Goal: Task Accomplishment & Management: Manage account settings

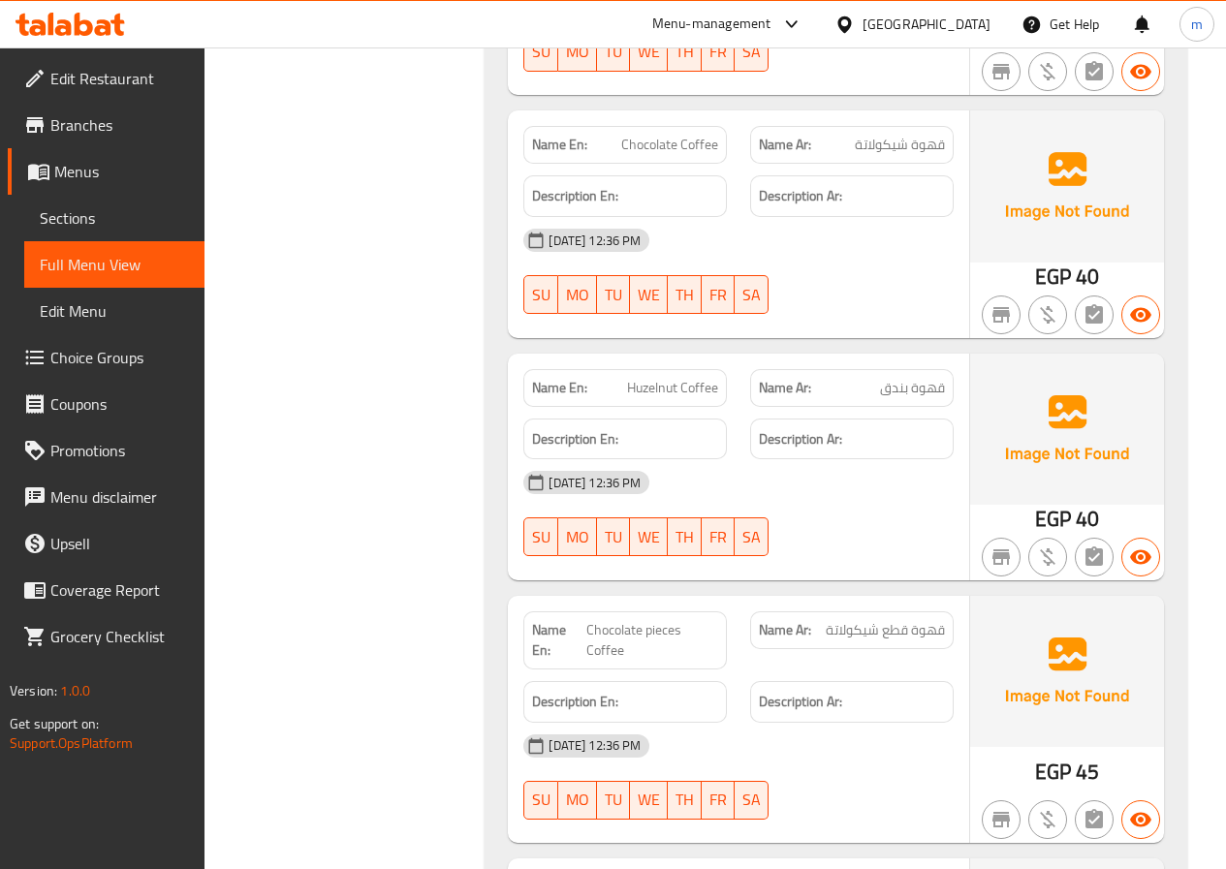
scroll to position [1938, 0]
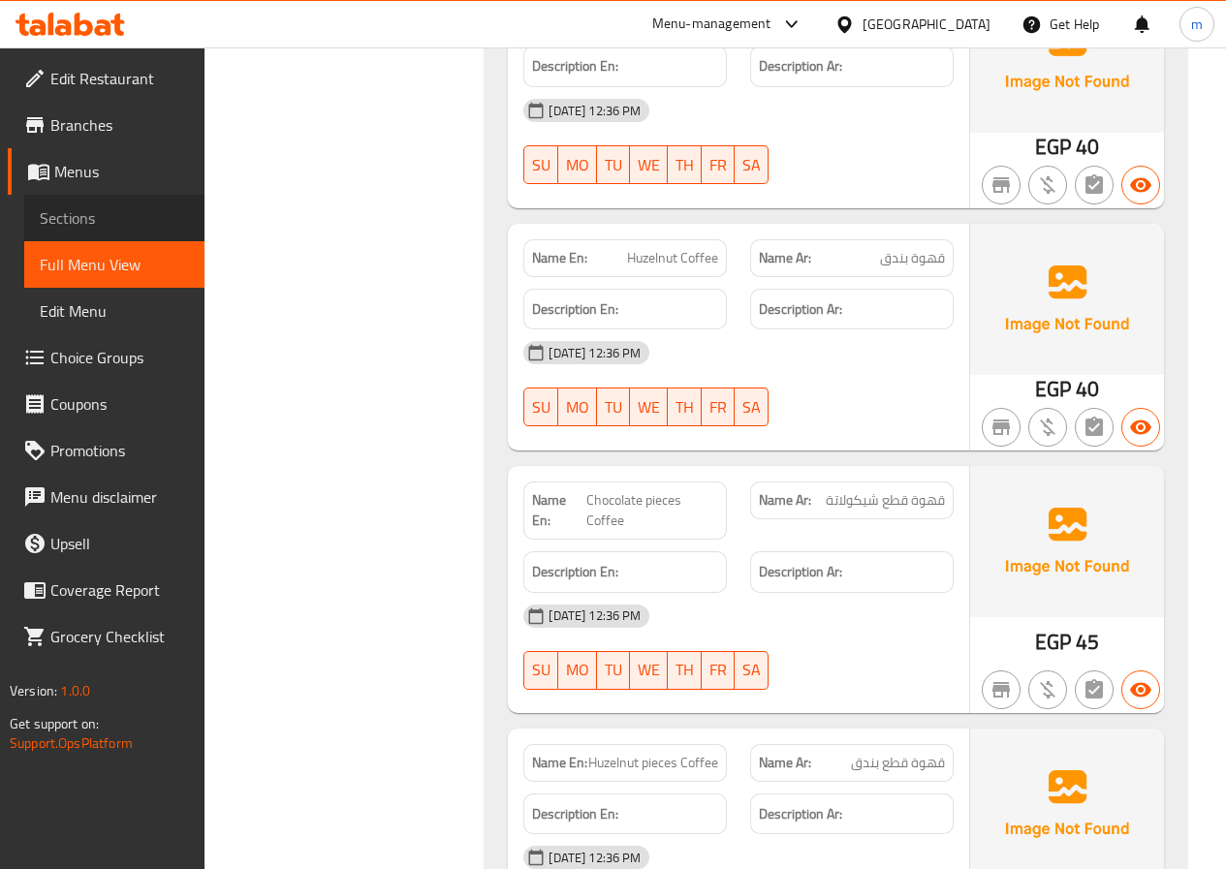
click at [168, 217] on span "Sections" at bounding box center [114, 217] width 149 height 23
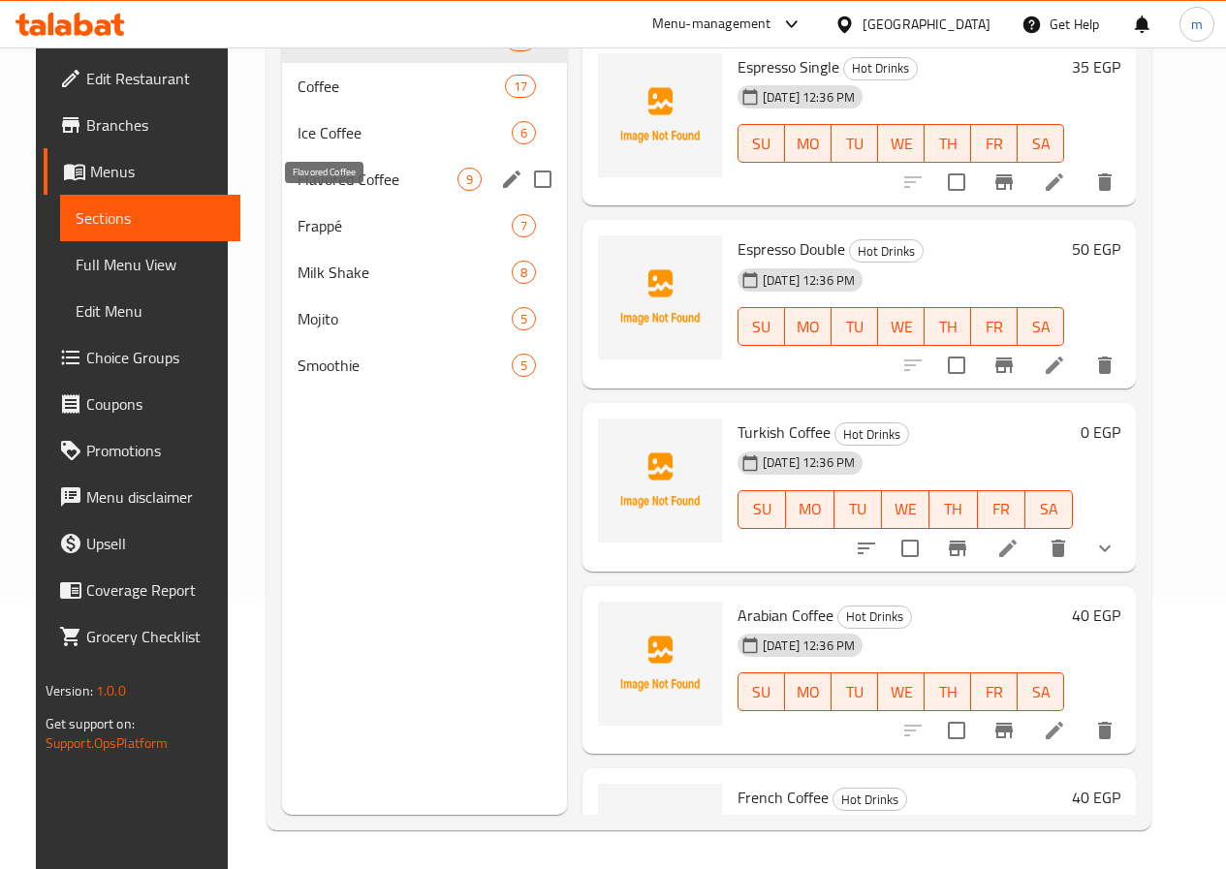
scroll to position [174, 0]
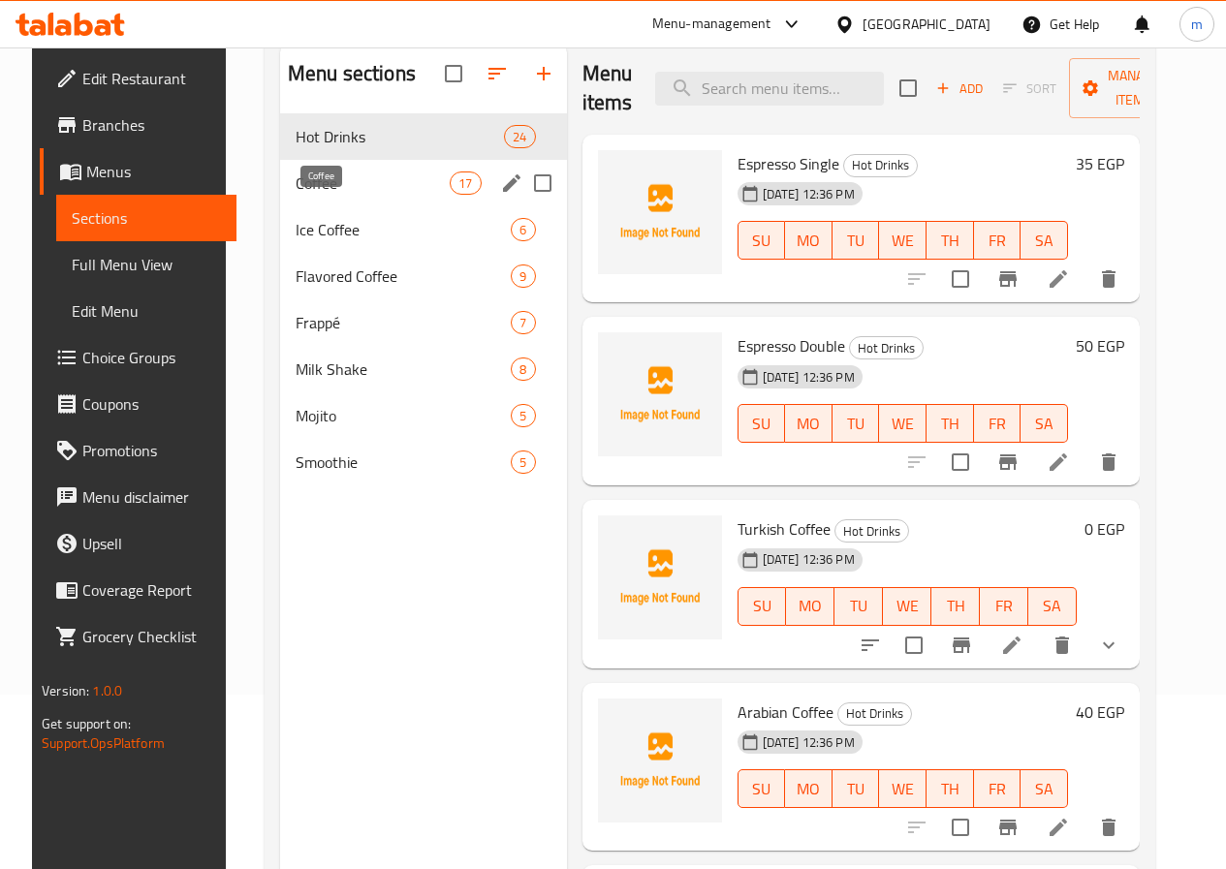
click at [327, 195] on span "Coffee" at bounding box center [373, 183] width 154 height 23
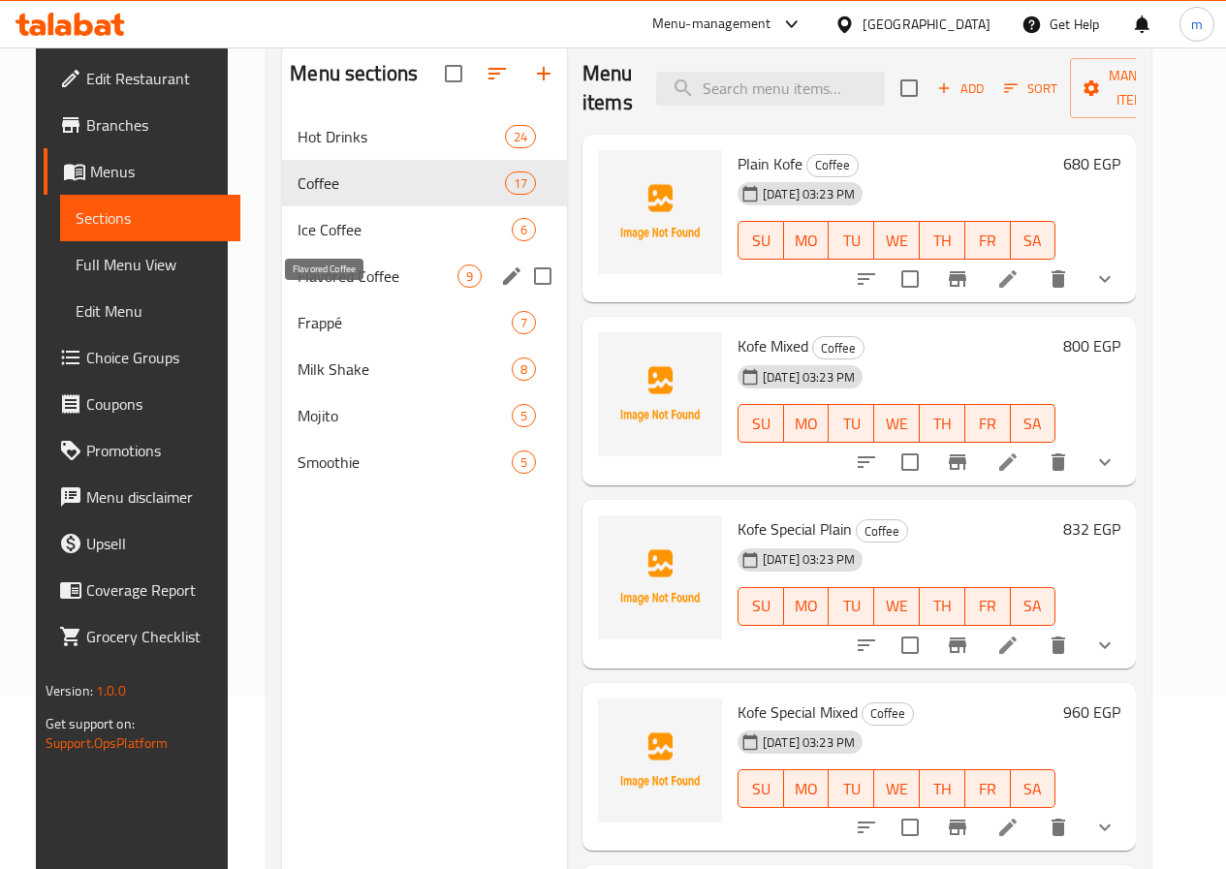
click at [328, 288] on span "Flavored Coffee" at bounding box center [377, 276] width 160 height 23
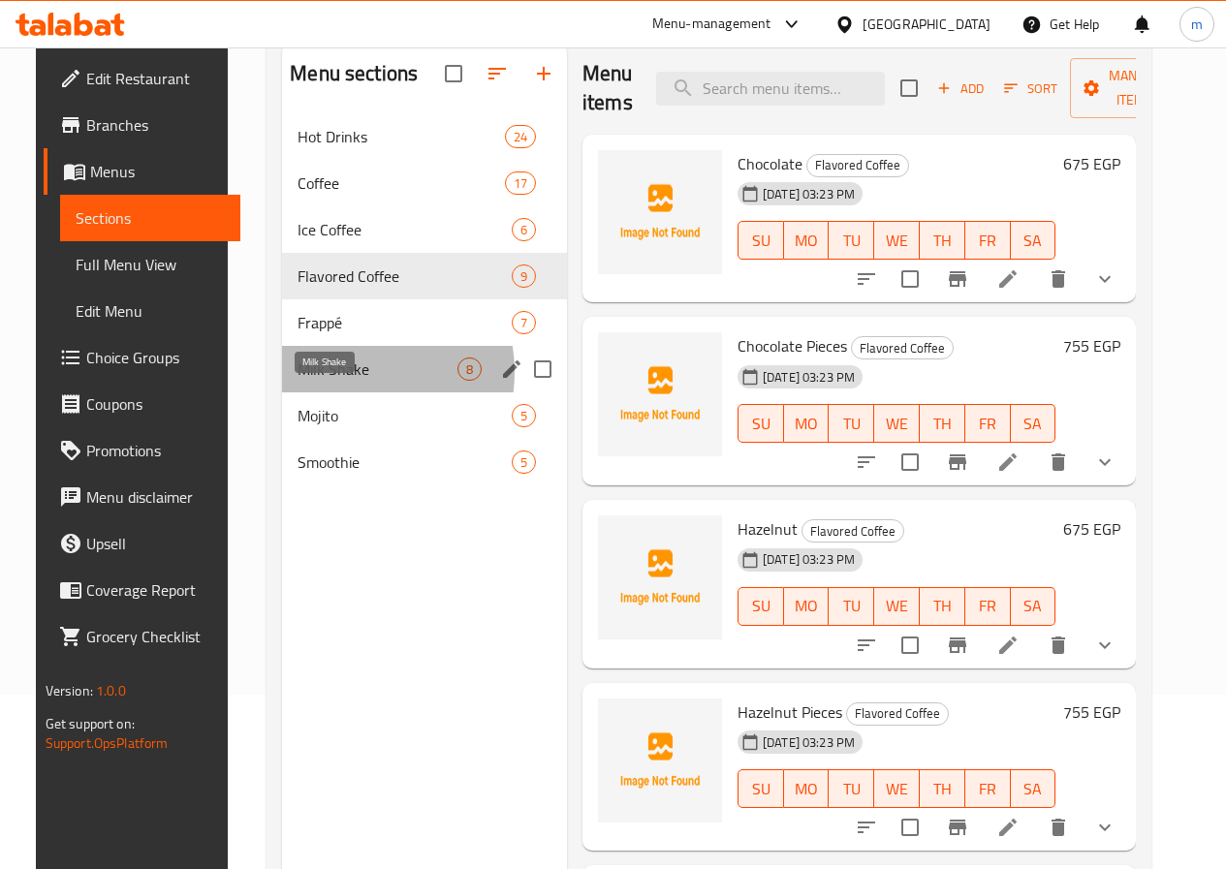
click at [326, 381] on span "Milk Shake" at bounding box center [377, 369] width 160 height 23
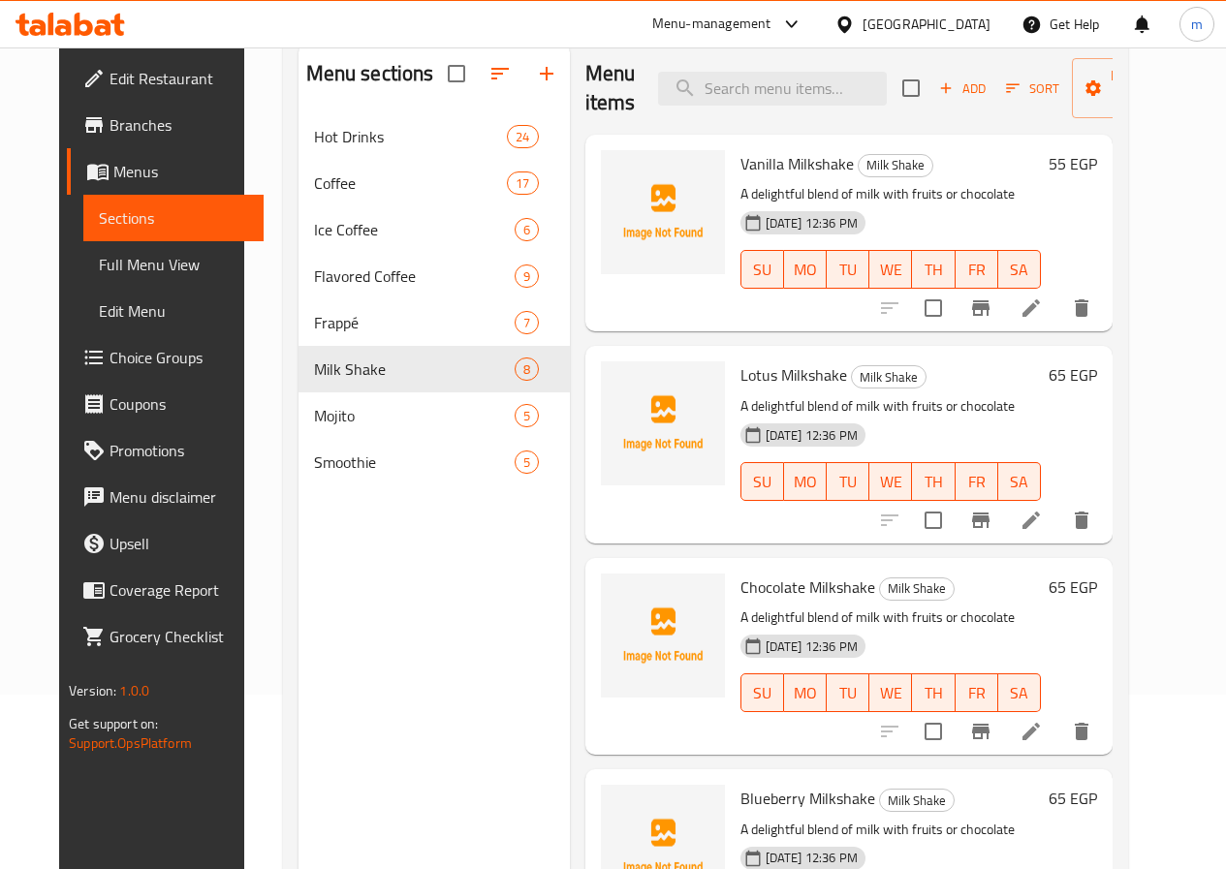
click at [740, 177] on span "Vanilla Milkshake" at bounding box center [796, 163] width 113 height 29
click at [1043, 298] on icon at bounding box center [1030, 308] width 23 height 23
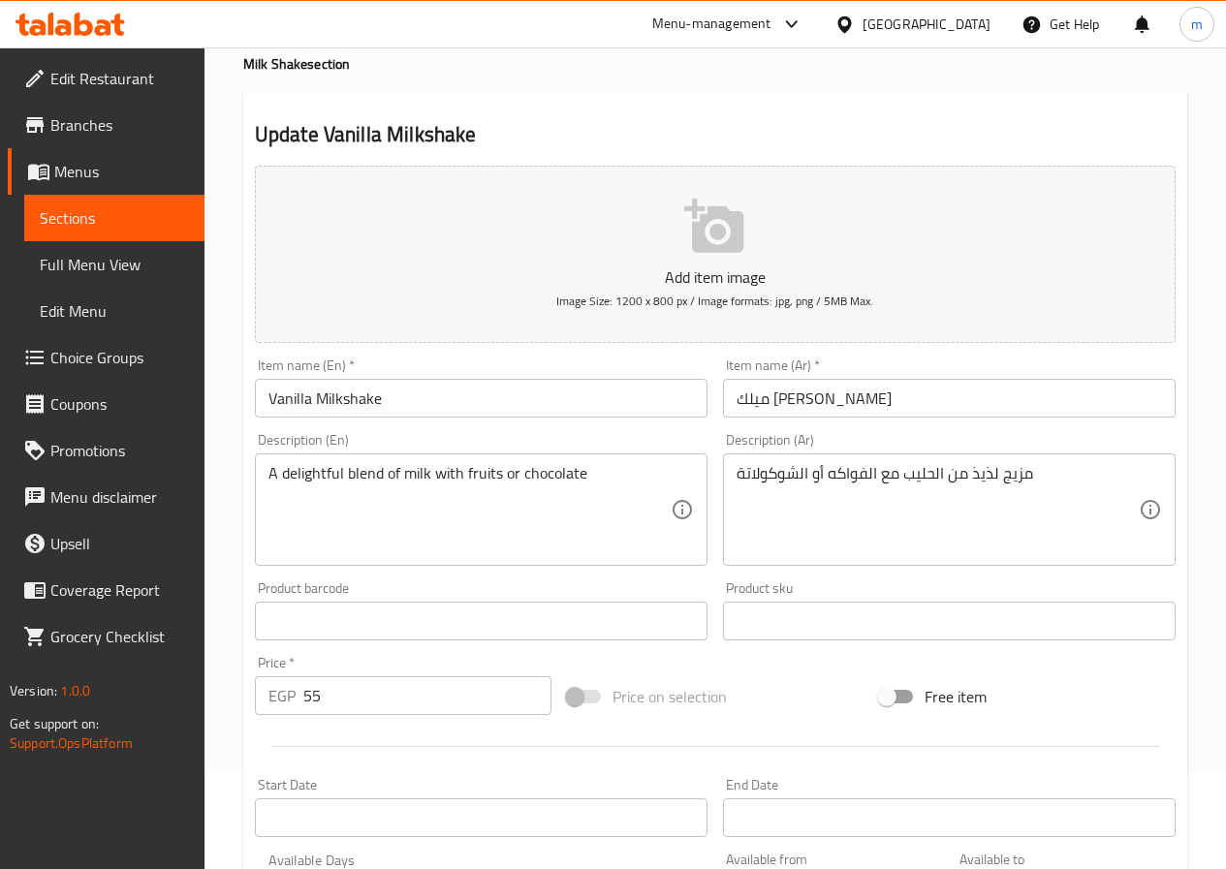
scroll to position [97, 0]
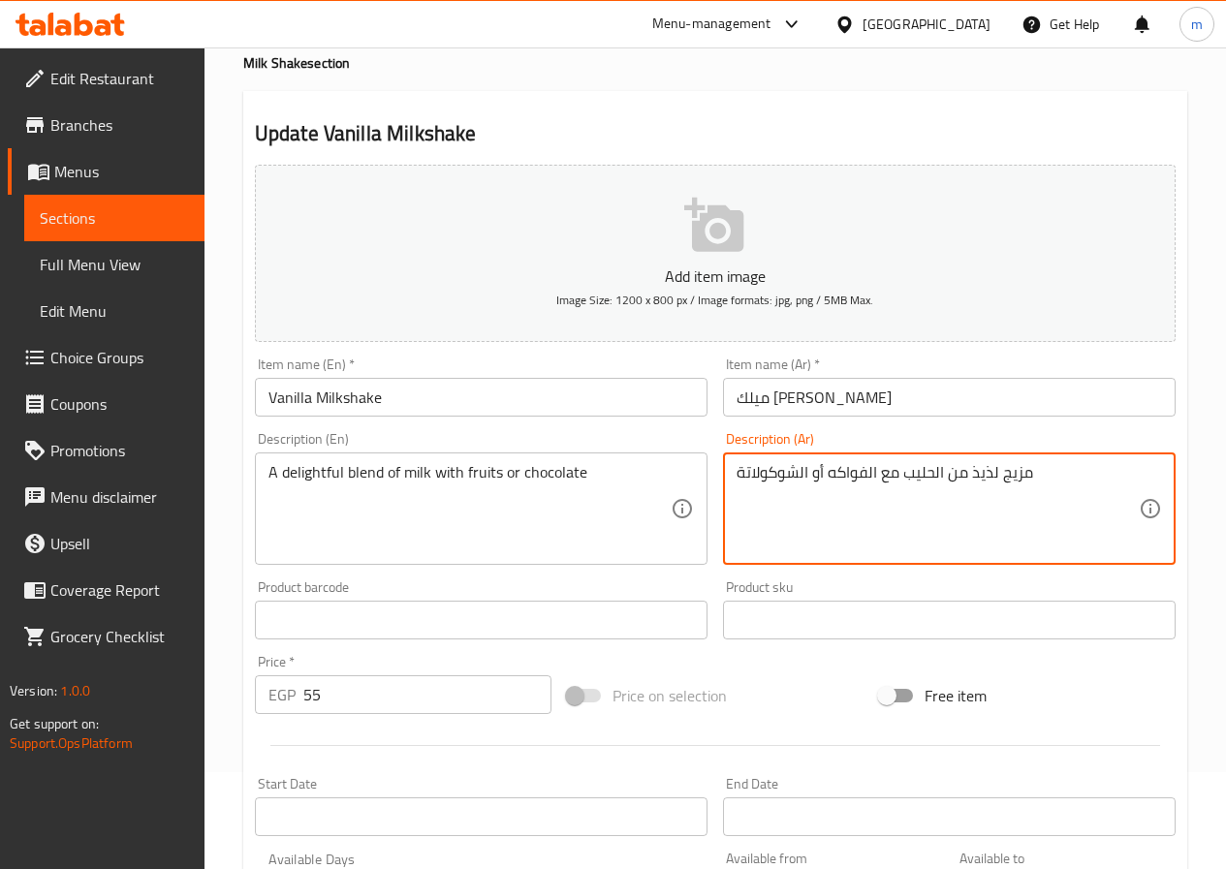
click at [751, 479] on textarea "مزيج لذيذ من الحليب مع الفواكه أو الشوكولاتة" at bounding box center [937, 509] width 402 height 92
drag, startPoint x: 751, startPoint y: 479, endPoint x: 973, endPoint y: 479, distance: 221.9
click at [973, 479] on textarea "مزيج لذيذ من الحليب مع الفواكه أو الشوكولاتة" at bounding box center [937, 509] width 402 height 92
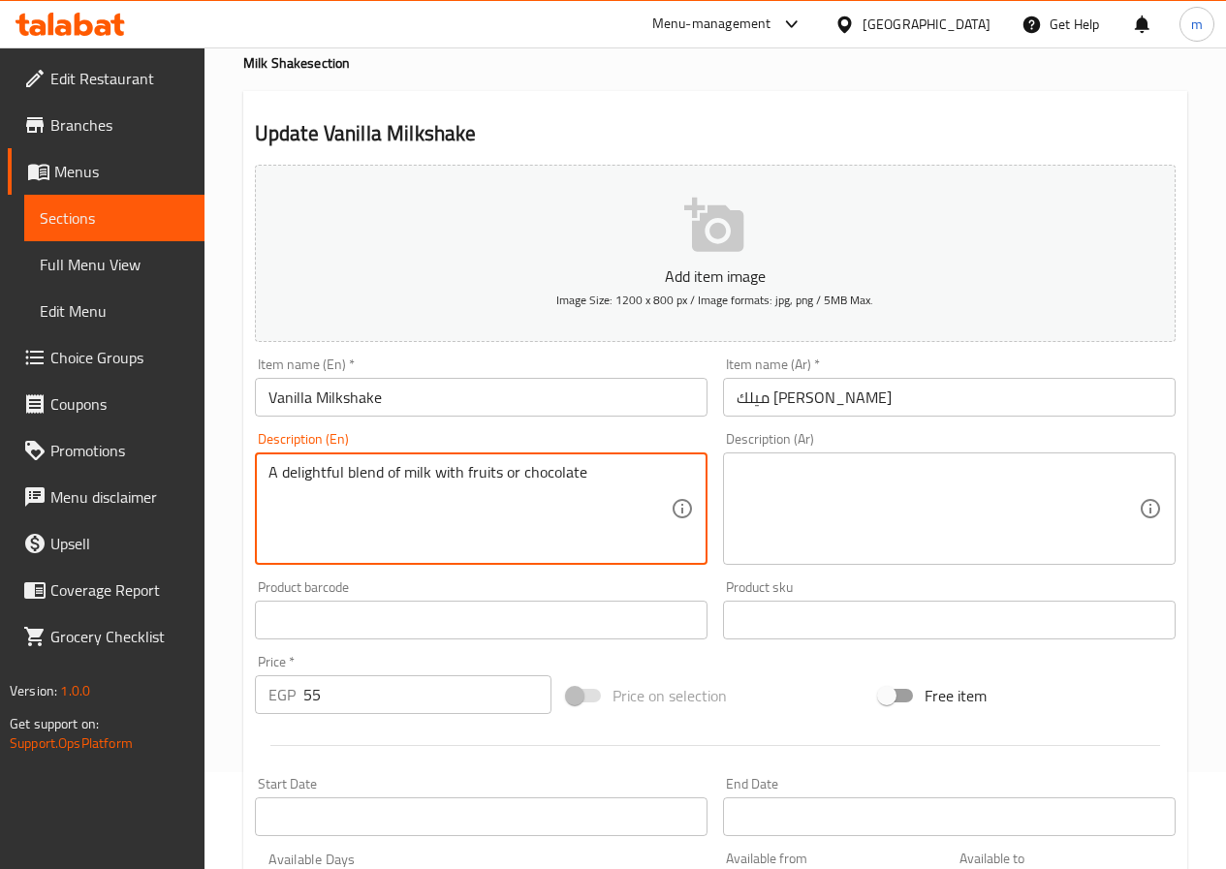
click at [500, 475] on textarea "A delightful blend of milk with fruits or chocolate" at bounding box center [469, 509] width 402 height 92
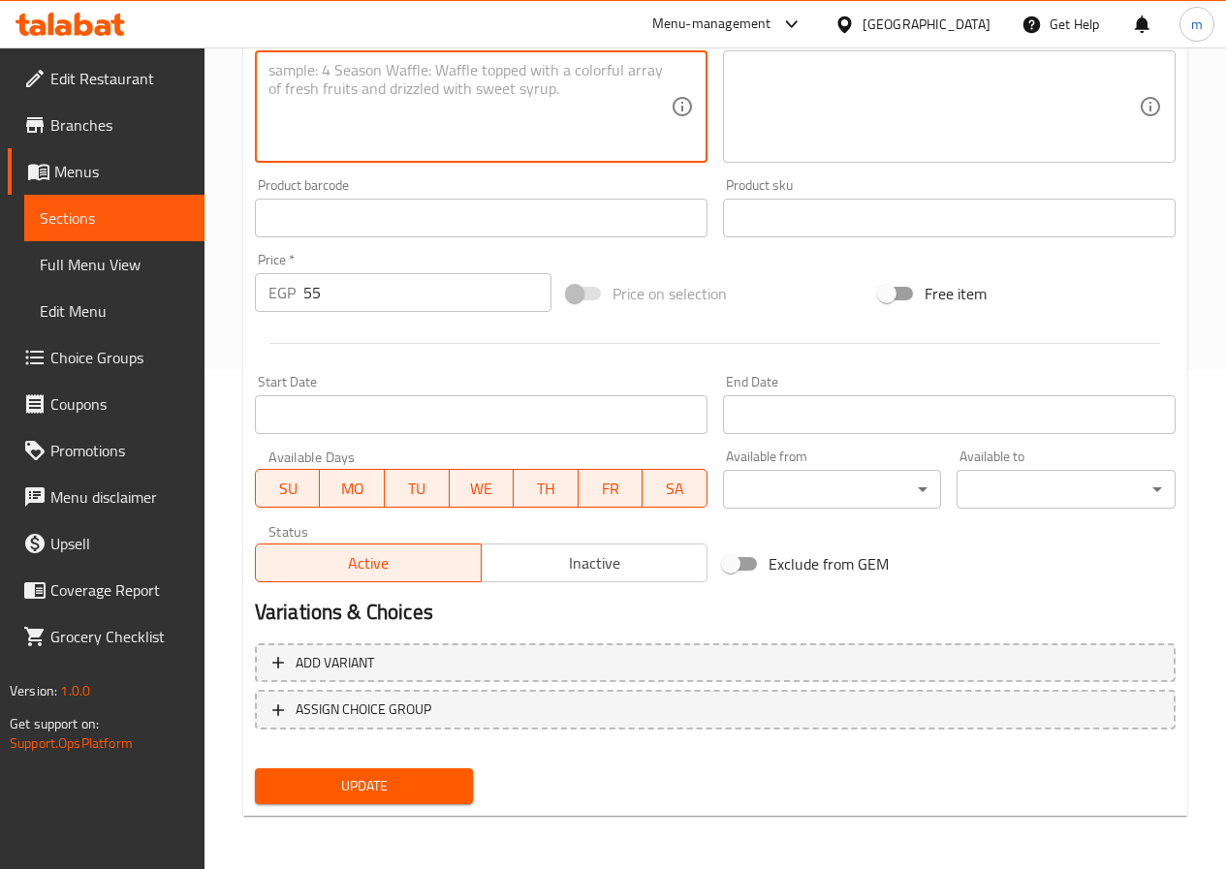
scroll to position [500, 0]
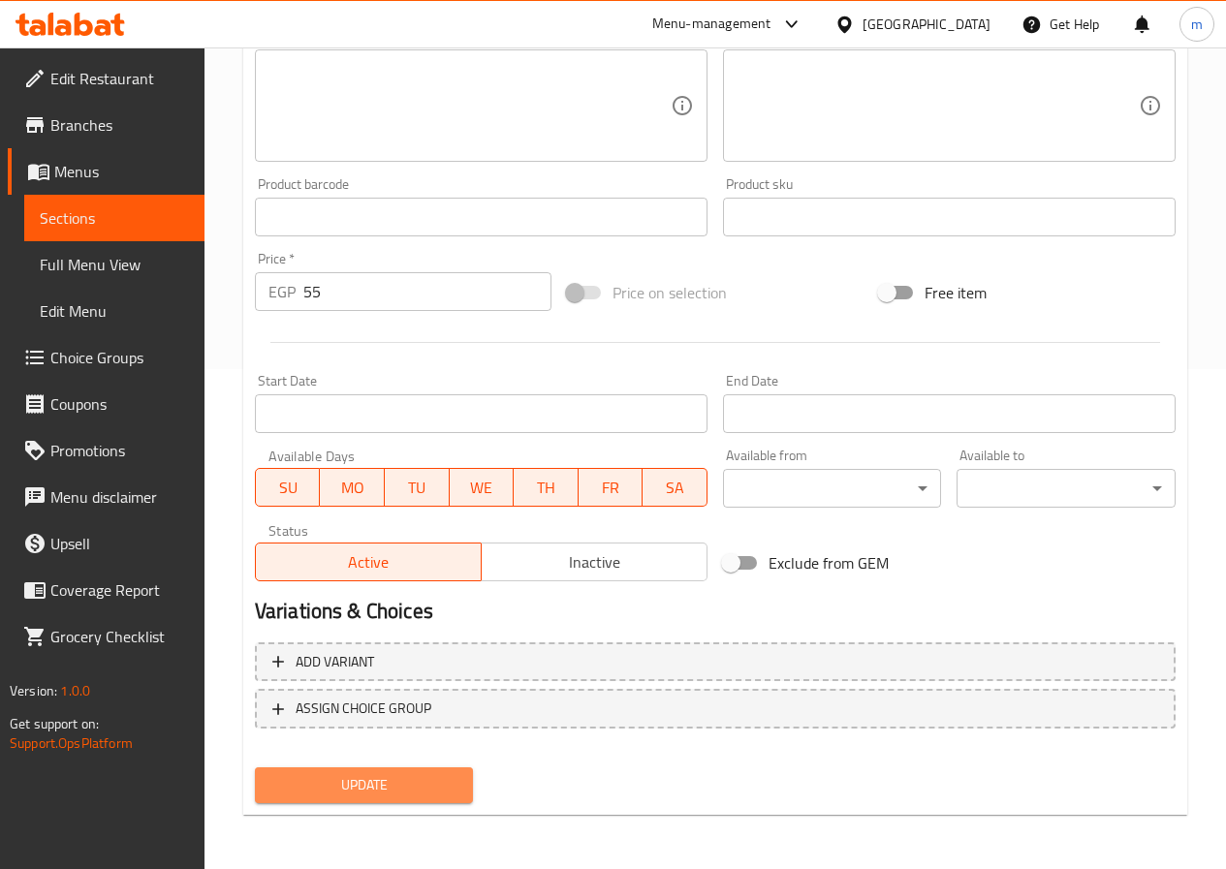
click at [427, 789] on span "Update" at bounding box center [364, 785] width 188 height 24
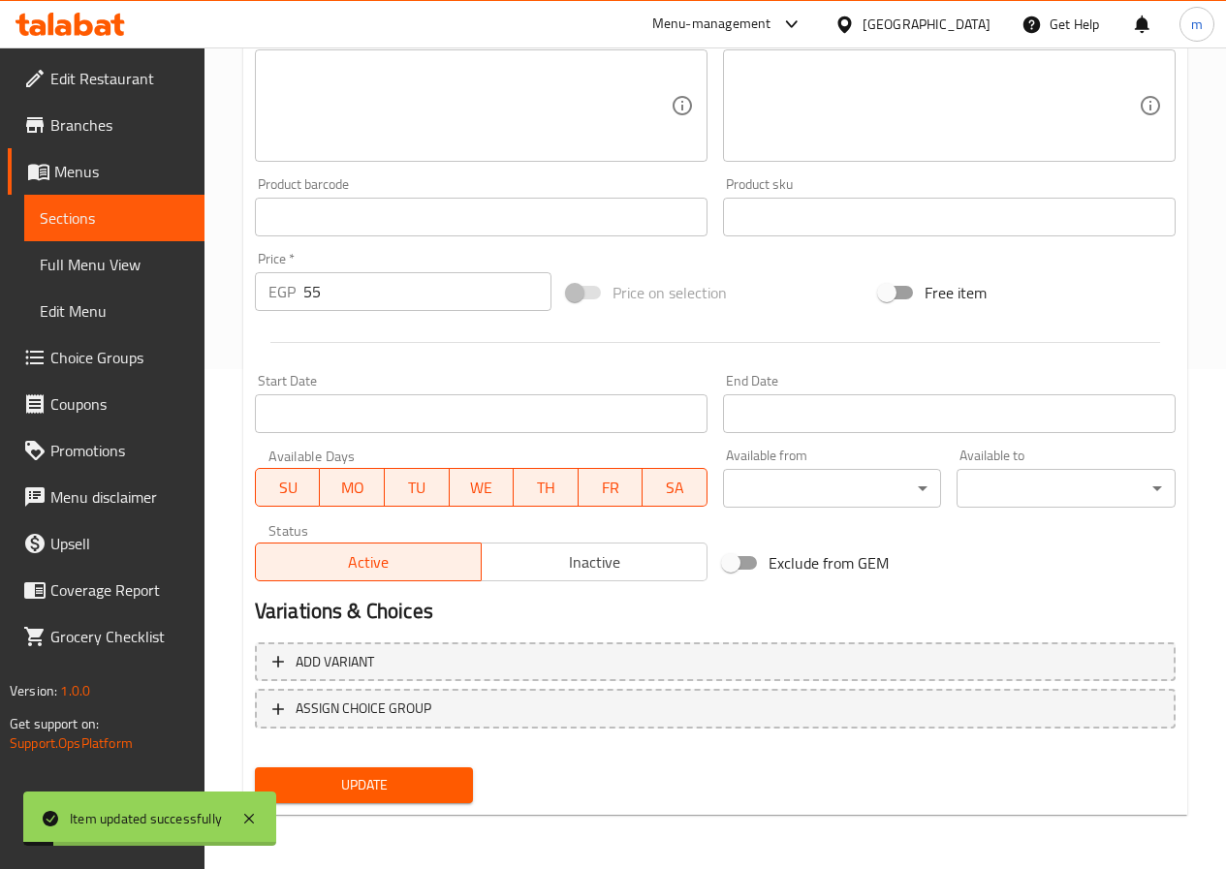
click at [129, 268] on span "Full Menu View" at bounding box center [114, 264] width 149 height 23
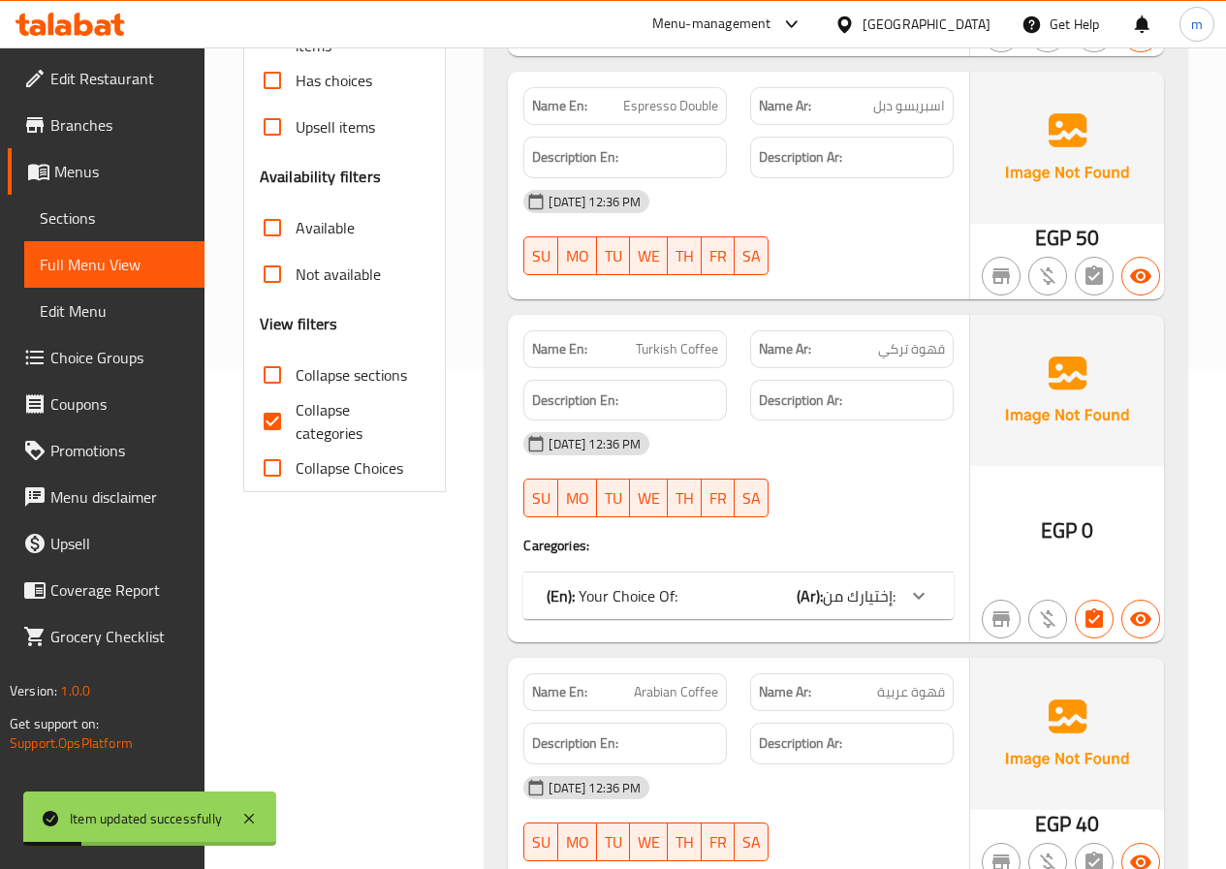
click at [356, 425] on span "Collapse categories" at bounding box center [355, 421] width 119 height 47
click at [296, 425] on input "Collapse categories" at bounding box center [272, 421] width 47 height 47
checkbox input "false"
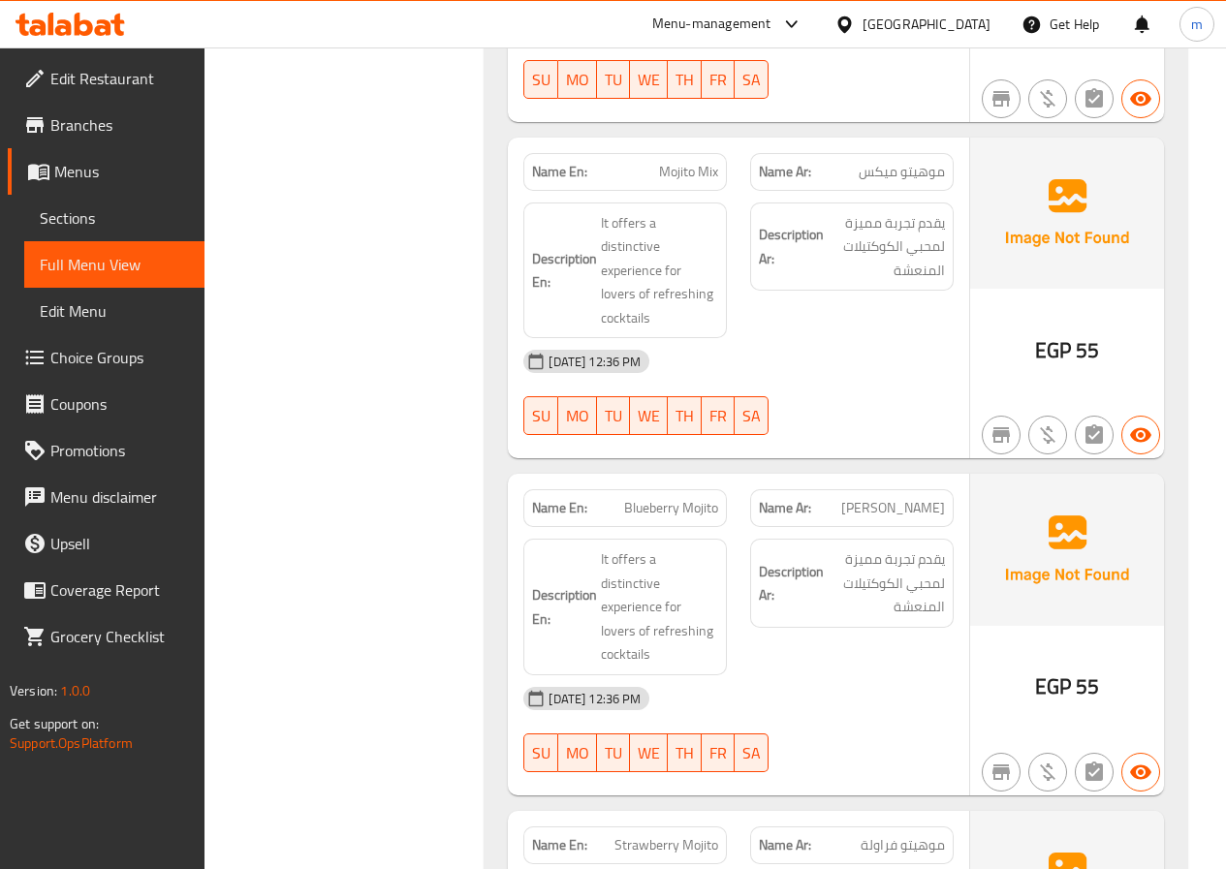
scroll to position [27661, 0]
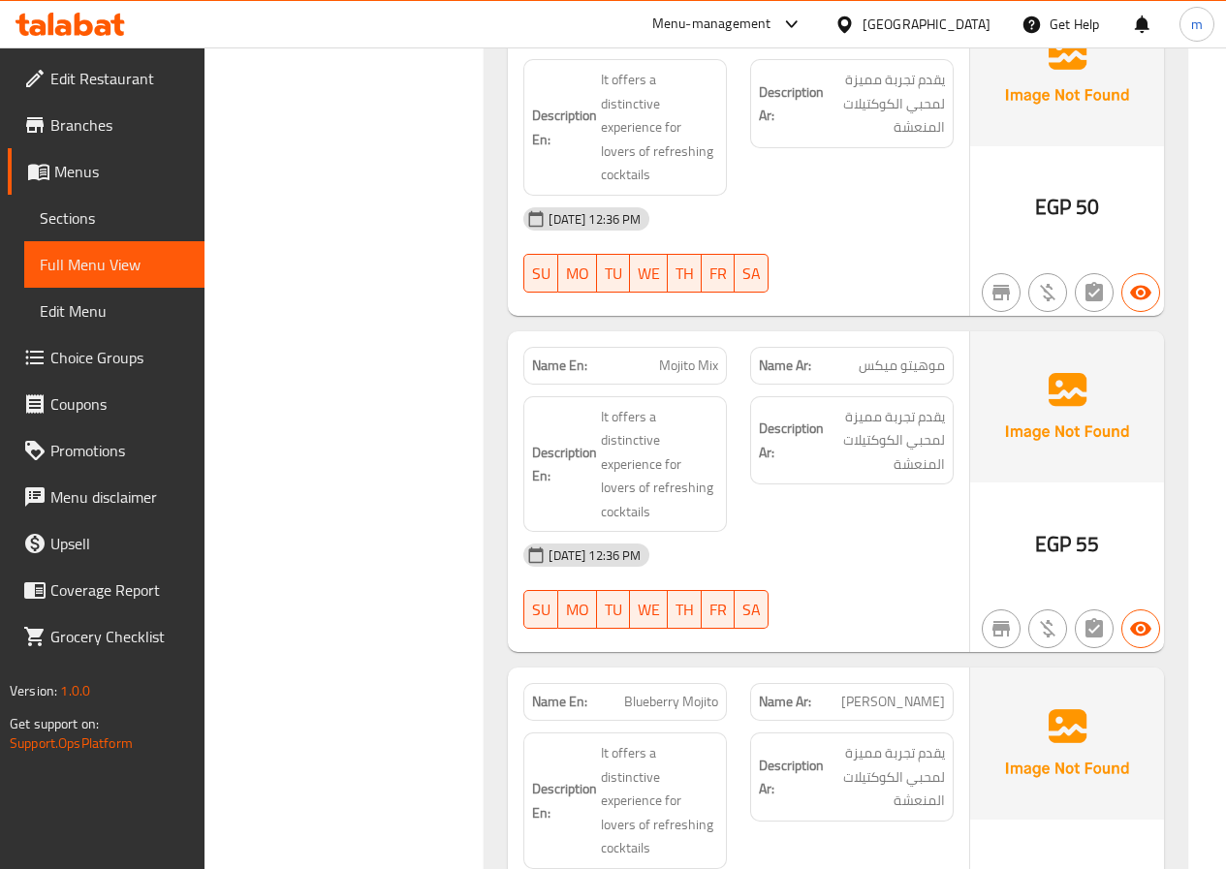
click at [87, 223] on span "Sections" at bounding box center [114, 217] width 149 height 23
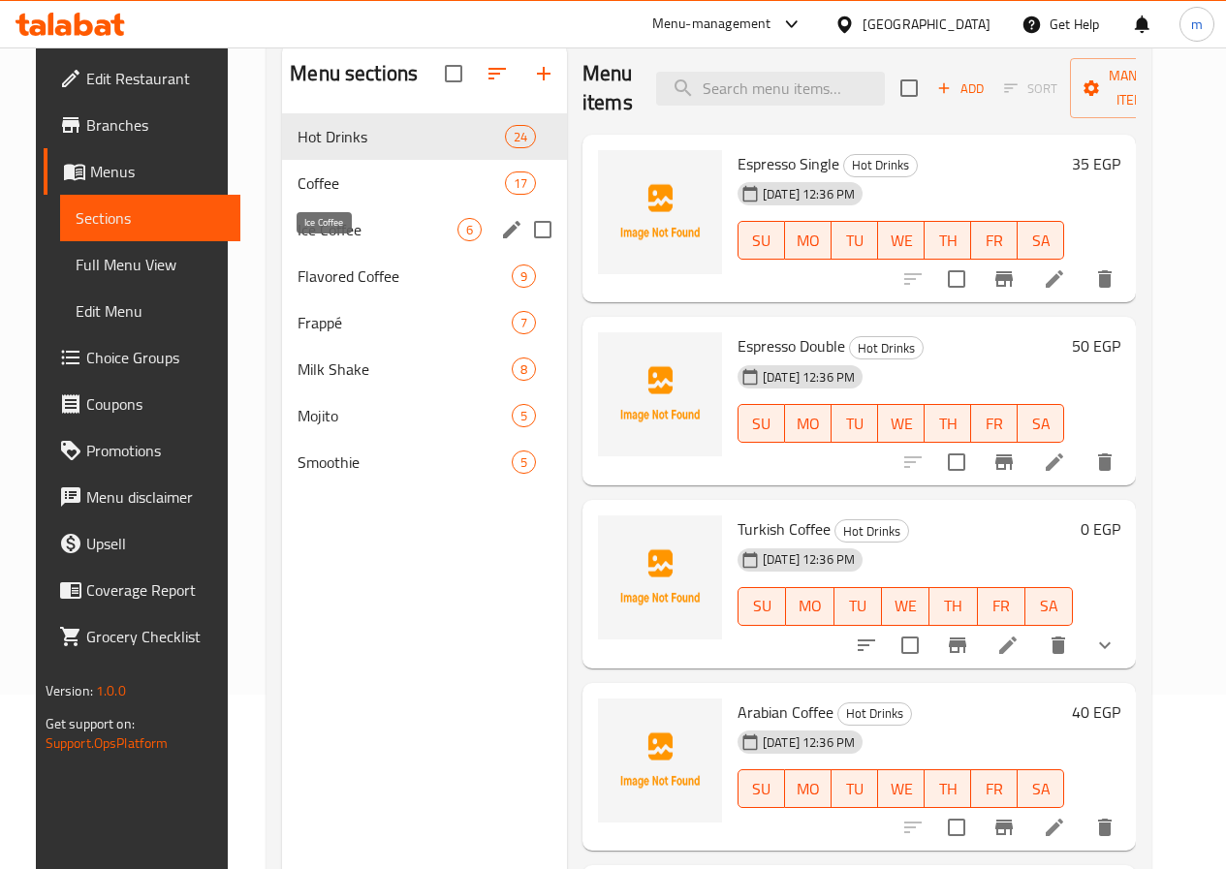
scroll to position [78, 0]
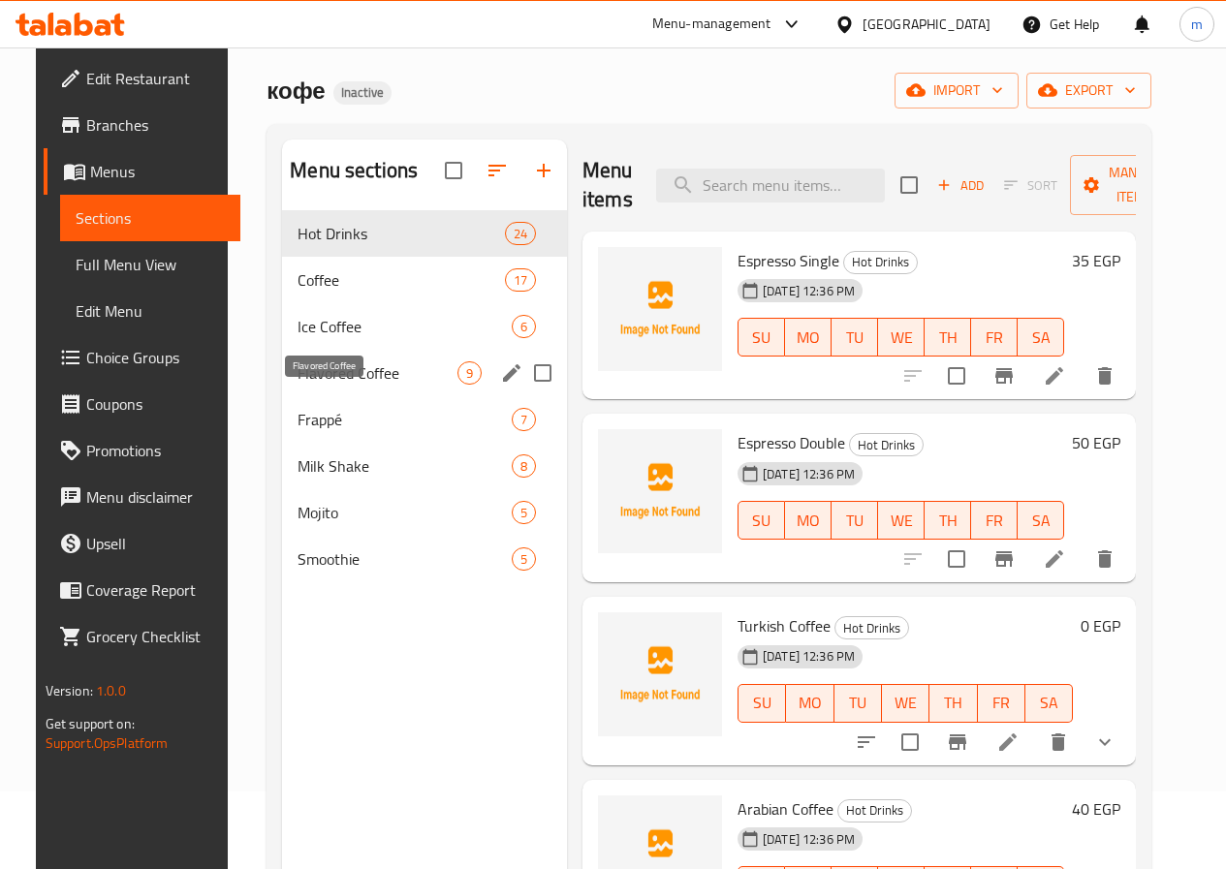
click at [329, 385] on span "Flavored Coffee" at bounding box center [377, 372] width 160 height 23
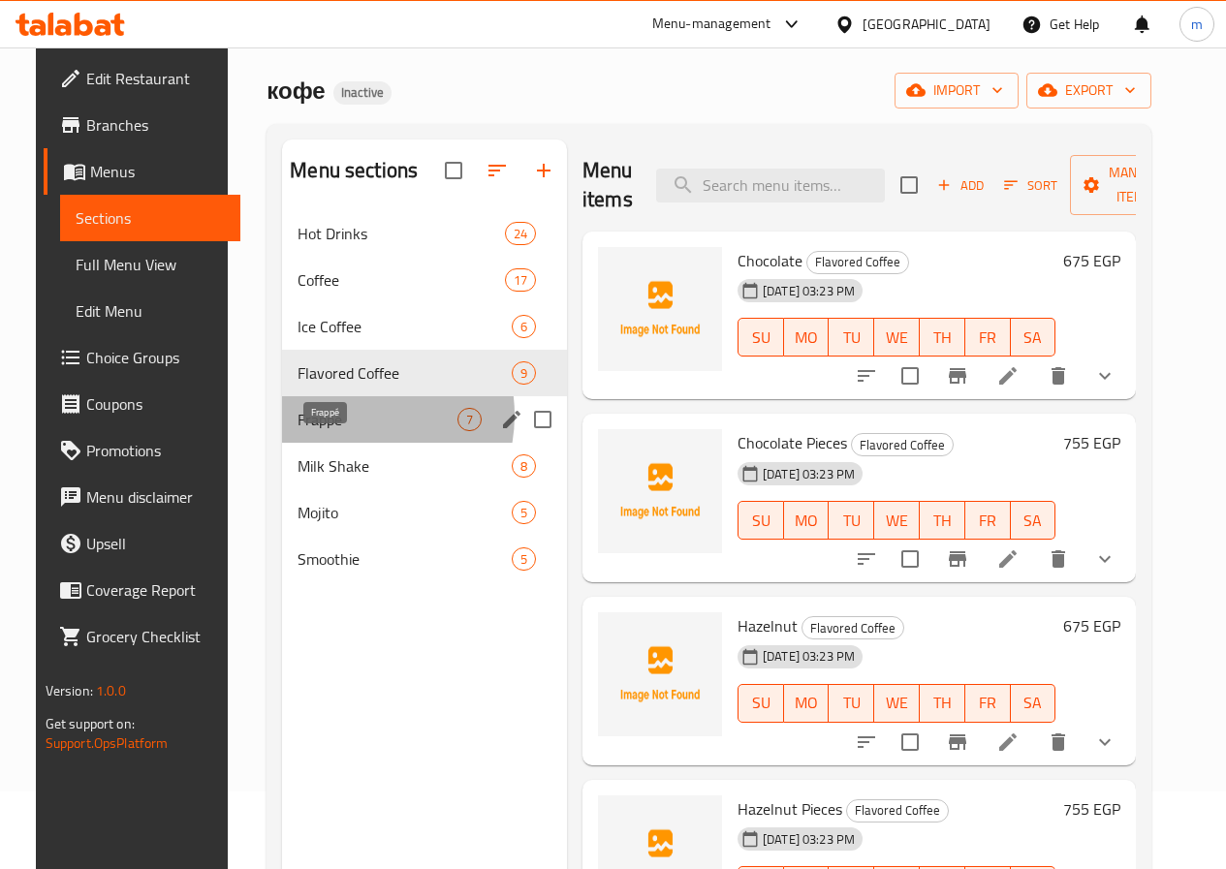
click at [326, 431] on span "Frappé" at bounding box center [377, 419] width 160 height 23
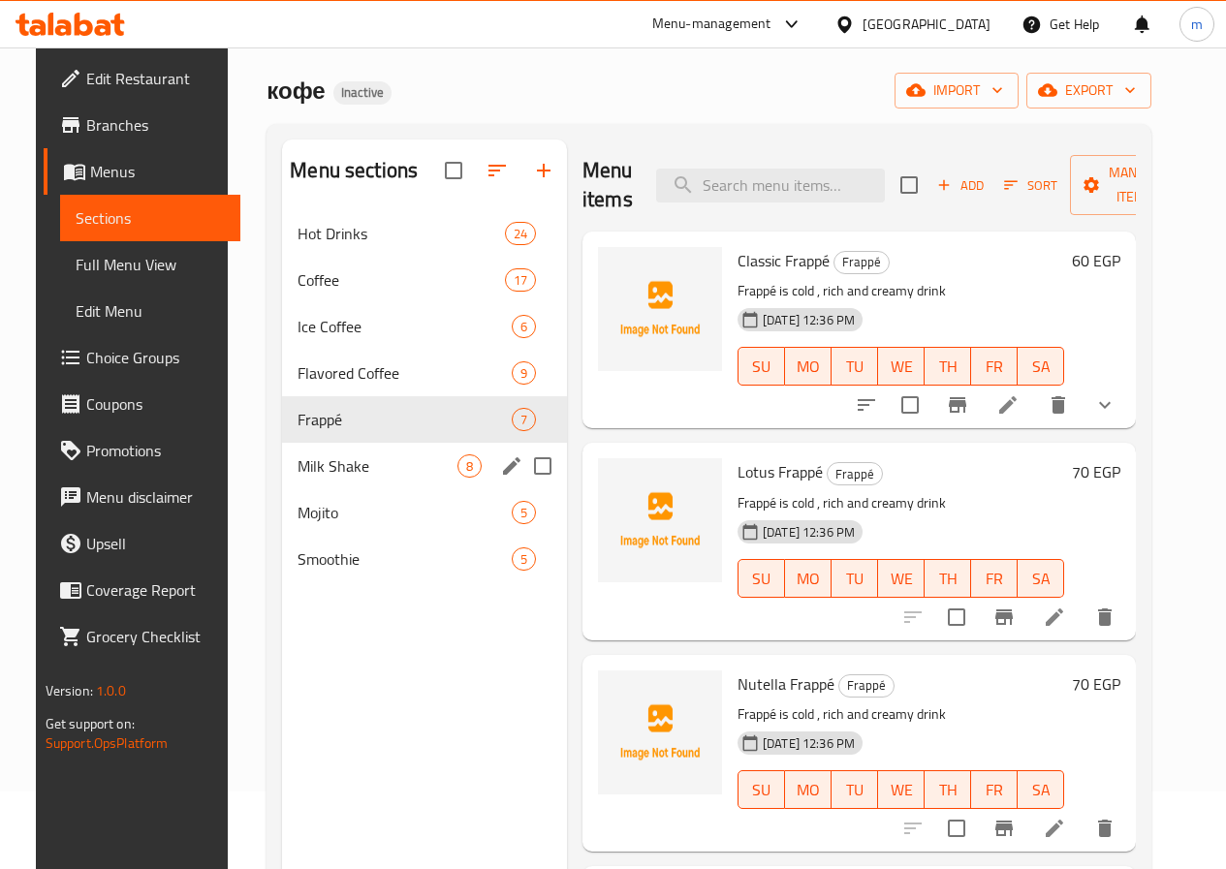
click at [327, 480] on div "Milk Shake 8" at bounding box center [424, 466] width 285 height 47
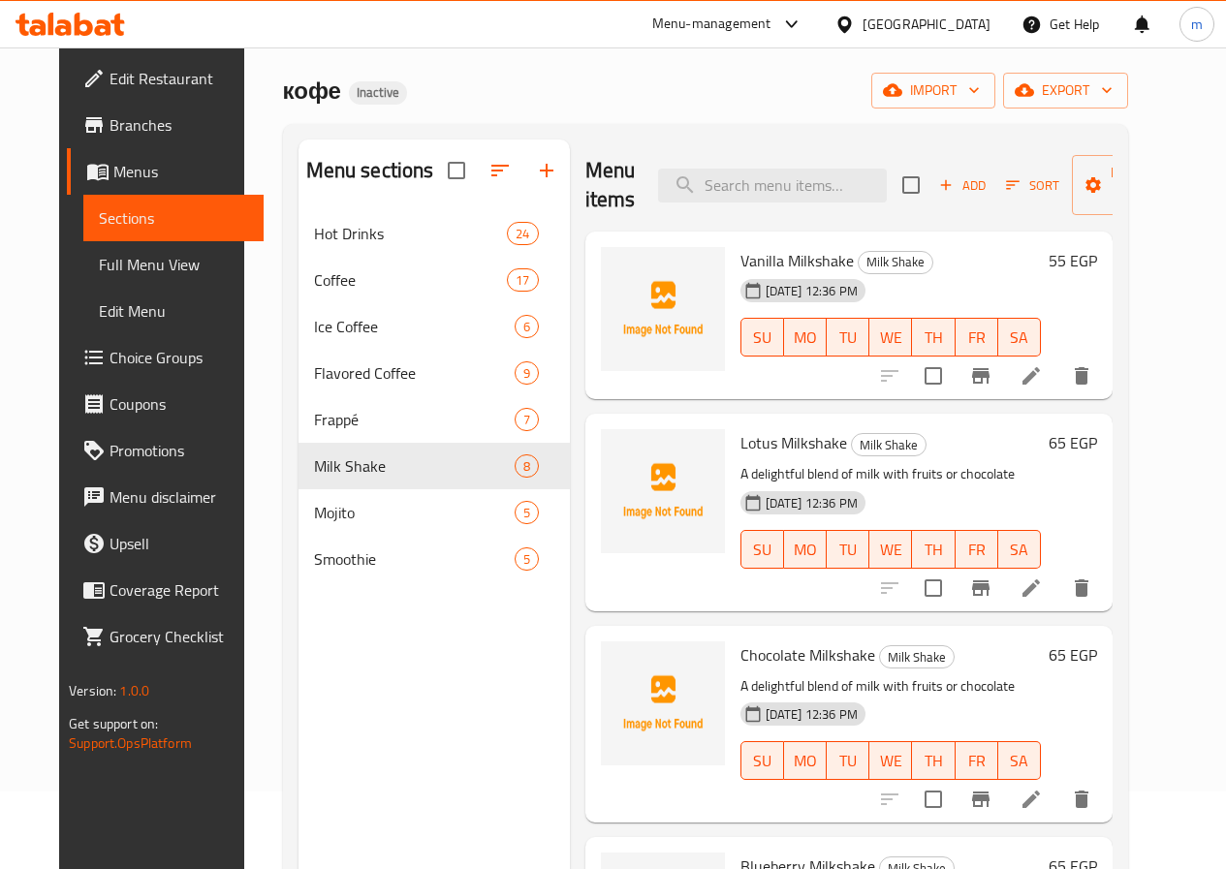
click at [740, 260] on span "Vanilla Milkshake" at bounding box center [796, 260] width 113 height 29
copy h6 "Vanilla Milkshake"
